Goal: Download file/media

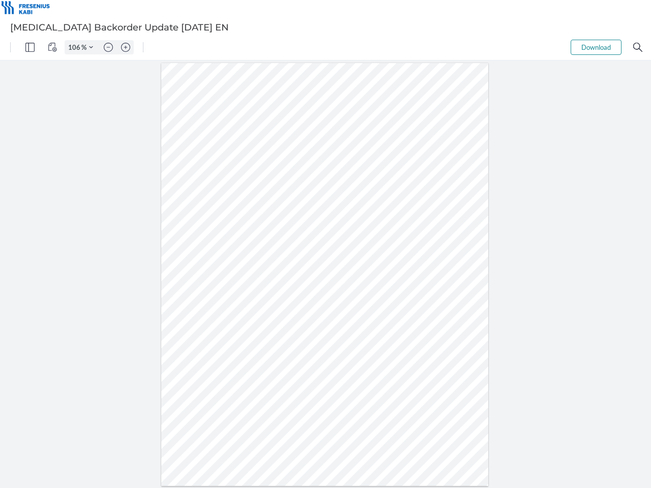
click at [30, 47] on img "Panel" at bounding box center [29, 47] width 9 height 9
click at [52, 47] on img "View Controls" at bounding box center [52, 47] width 9 height 9
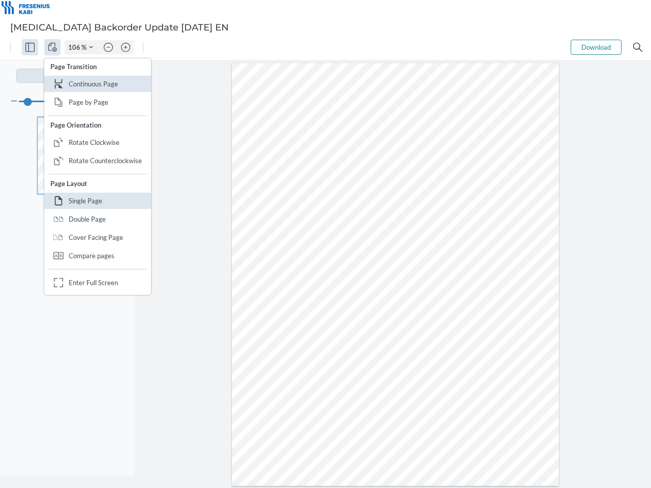
click at [76, 47] on input "106" at bounding box center [73, 47] width 16 height 9
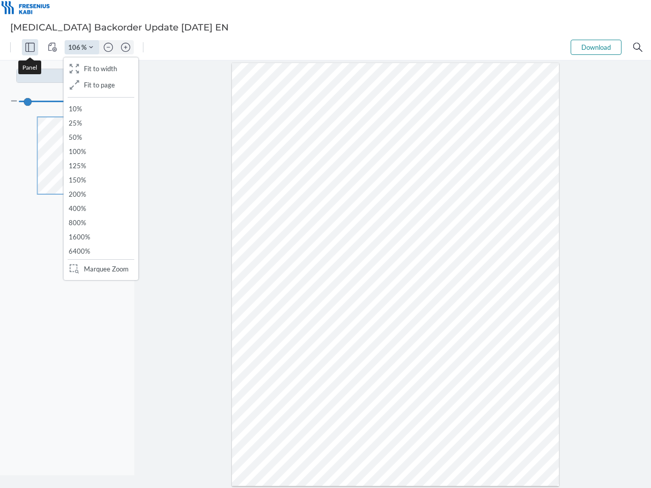
click at [91, 47] on img "Zoom Controls" at bounding box center [91, 47] width 4 height 4
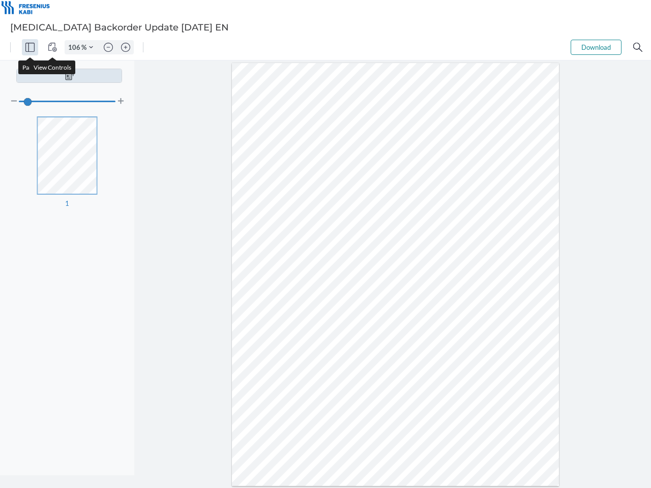
click at [108, 47] on img "Zoom out" at bounding box center [108, 47] width 9 height 9
click at [126, 47] on img "Zoom in" at bounding box center [125, 47] width 9 height 9
type input "106"
click at [596, 47] on button "Download" at bounding box center [595, 47] width 51 height 15
